Goal: Find specific page/section: Find specific page/section

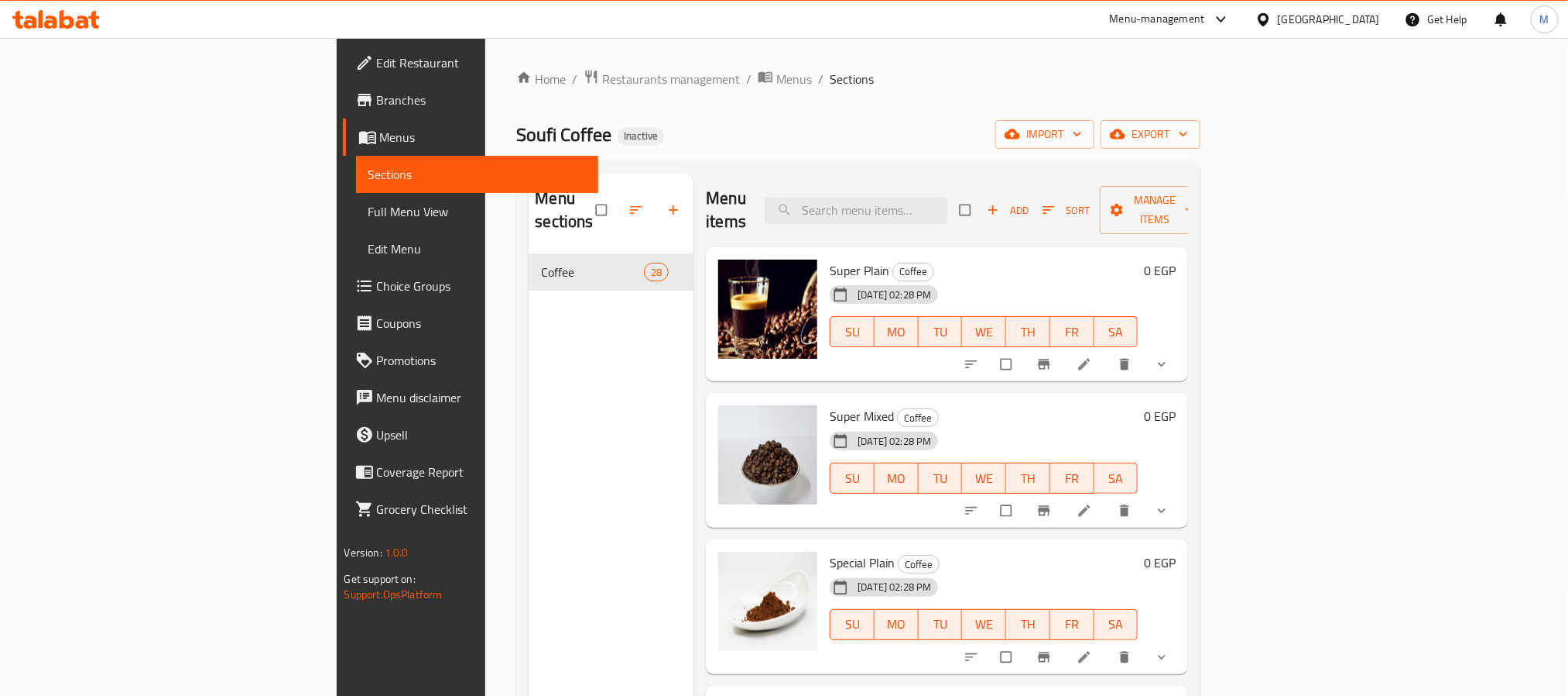
click at [377, 103] on span "Branches" at bounding box center [481, 100] width 209 height 19
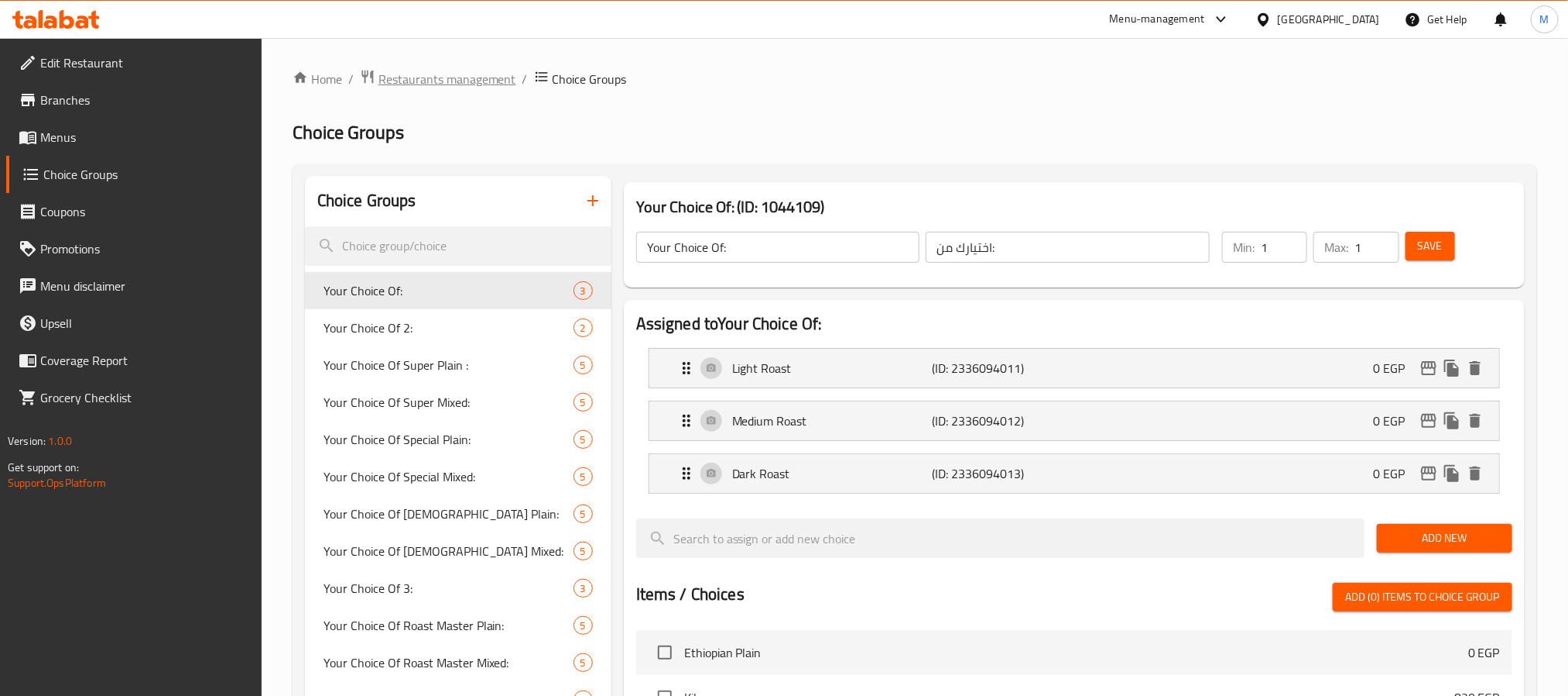
click at [462, 71] on span "Restaurants management" at bounding box center [448, 79] width 138 height 19
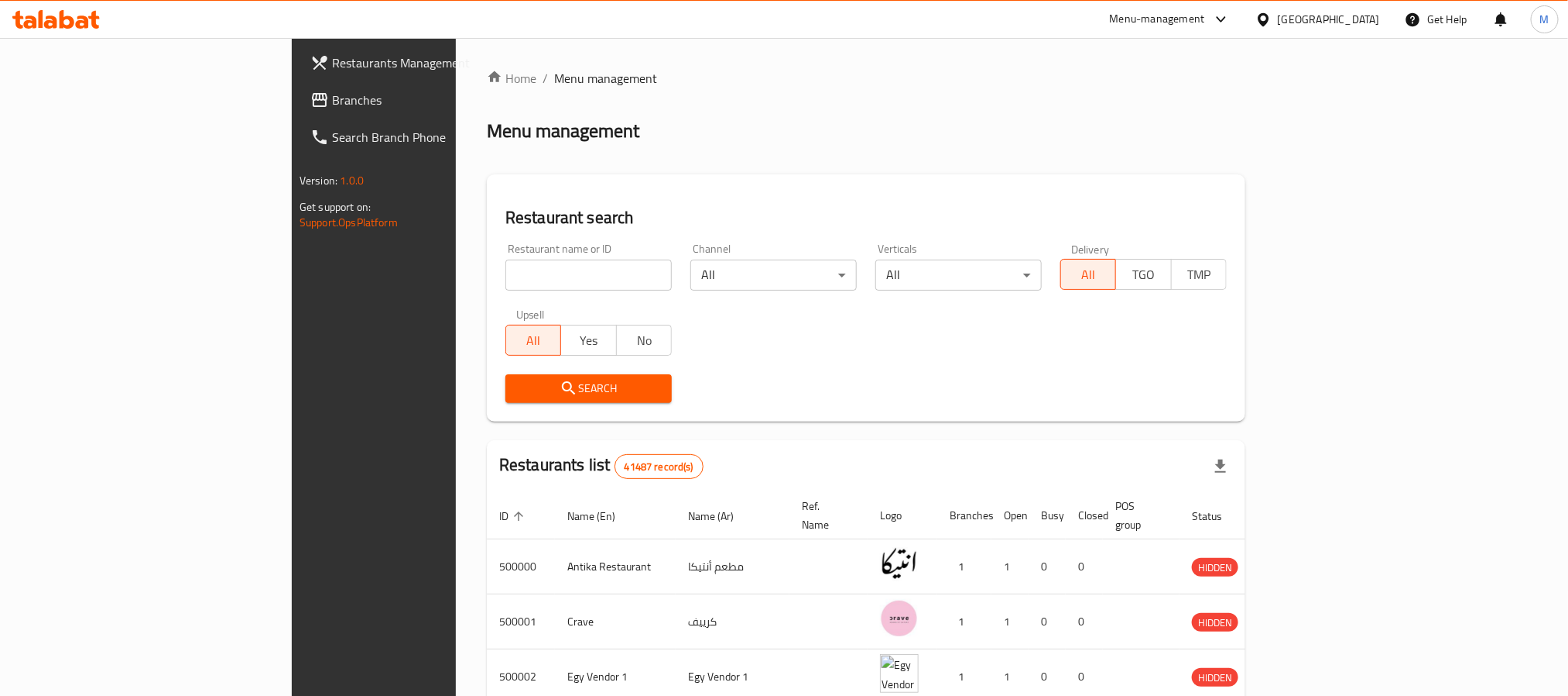
click at [506, 278] on input "search" at bounding box center [588, 275] width 167 height 31
paste input "707737"
type input "707737"
click at [518, 393] on span "Search" at bounding box center [588, 389] width 142 height 20
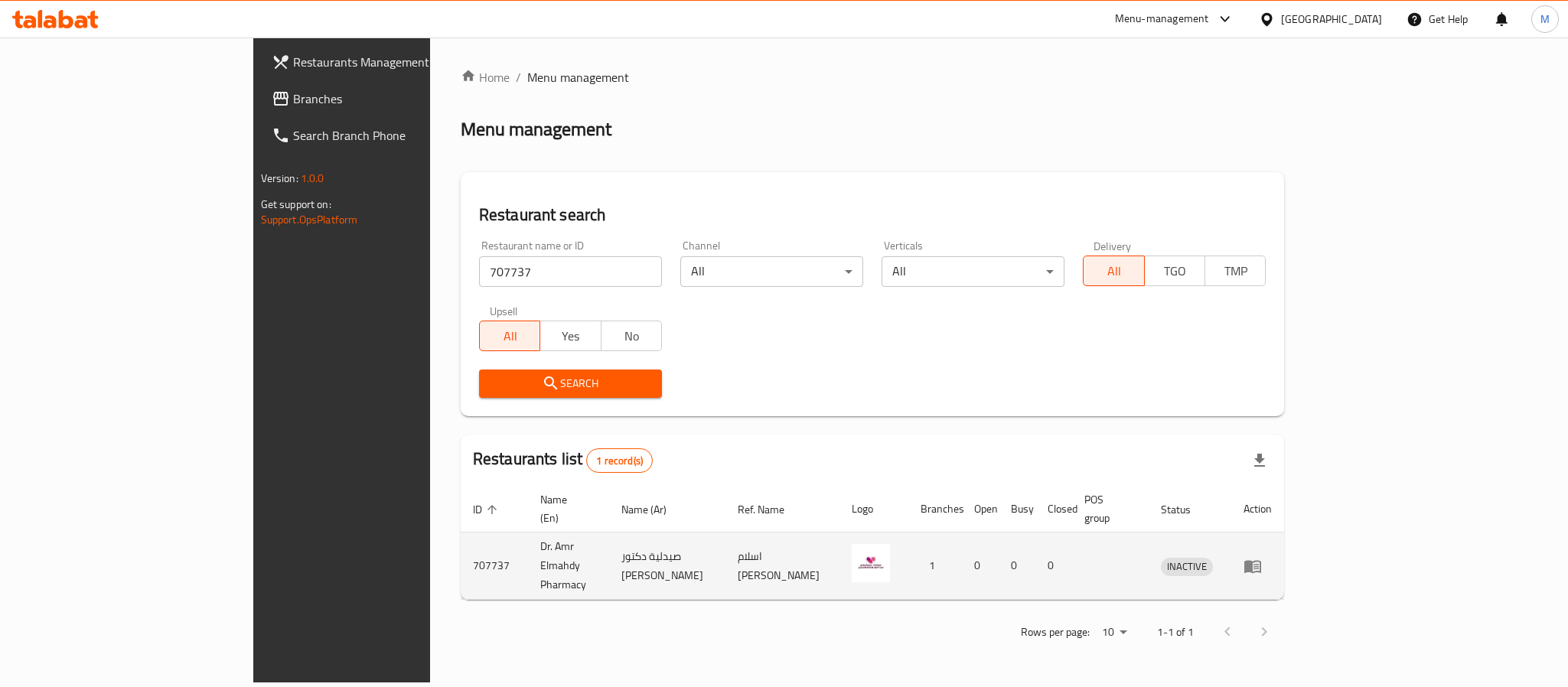
click at [1284, 555] on td "enhanced table" at bounding box center [1257, 566] width 52 height 67
click at [1259, 564] on icon "enhanced table" at bounding box center [1256, 567] width 6 height 6
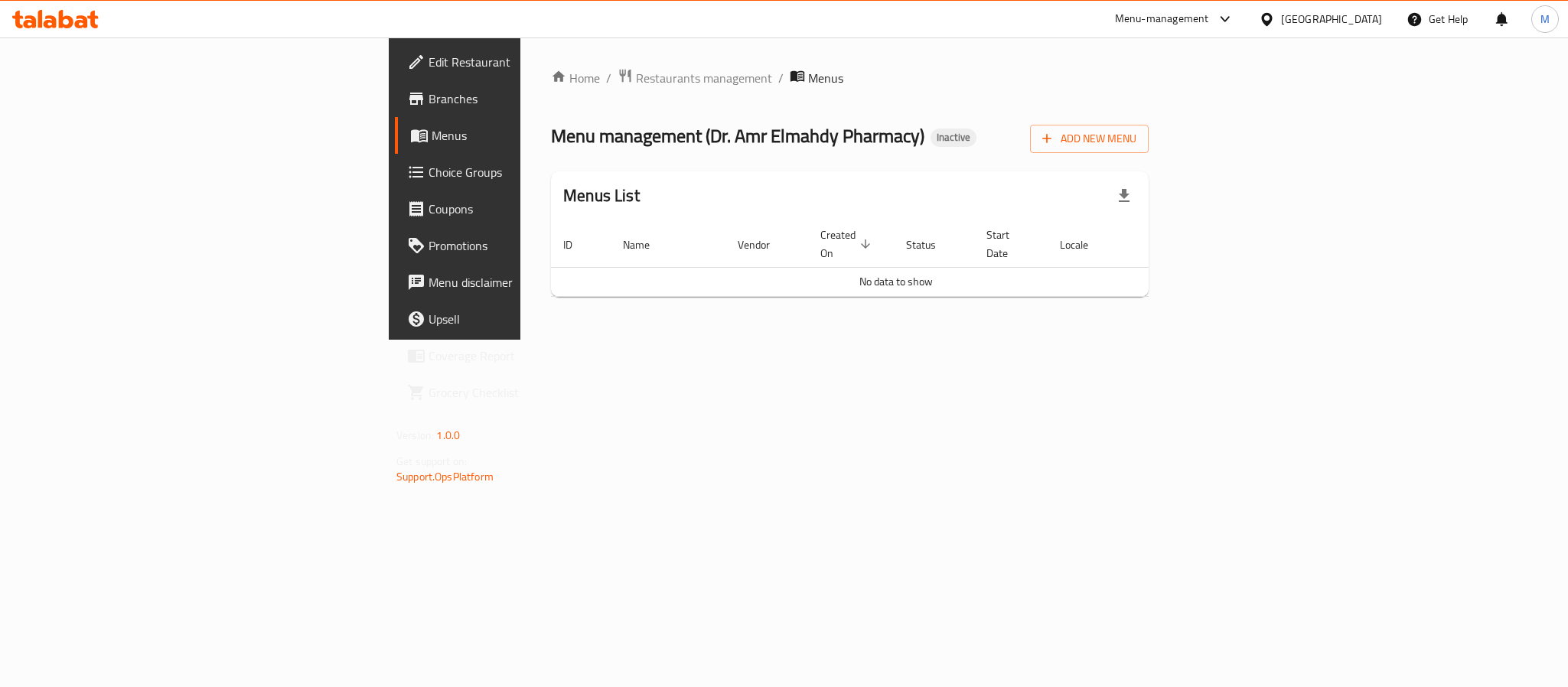
click at [429, 70] on span "Edit Restaurant" at bounding box center [534, 62] width 210 height 18
